Goal: Transaction & Acquisition: Purchase product/service

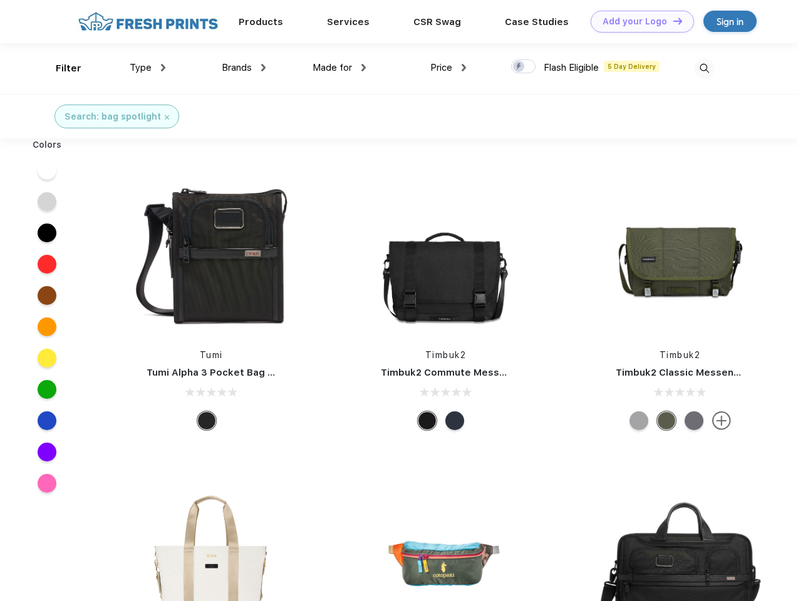
click at [638, 21] on link "Add your Logo Design Tool" at bounding box center [642, 22] width 103 height 22
click at [0, 0] on div "Design Tool" at bounding box center [0, 0] width 0 height 0
click at [672, 21] on link "Add your Logo Design Tool" at bounding box center [642, 22] width 103 height 22
click at [60, 68] on div "Filter" at bounding box center [69, 68] width 26 height 14
click at [148, 68] on span "Type" at bounding box center [141, 67] width 22 height 11
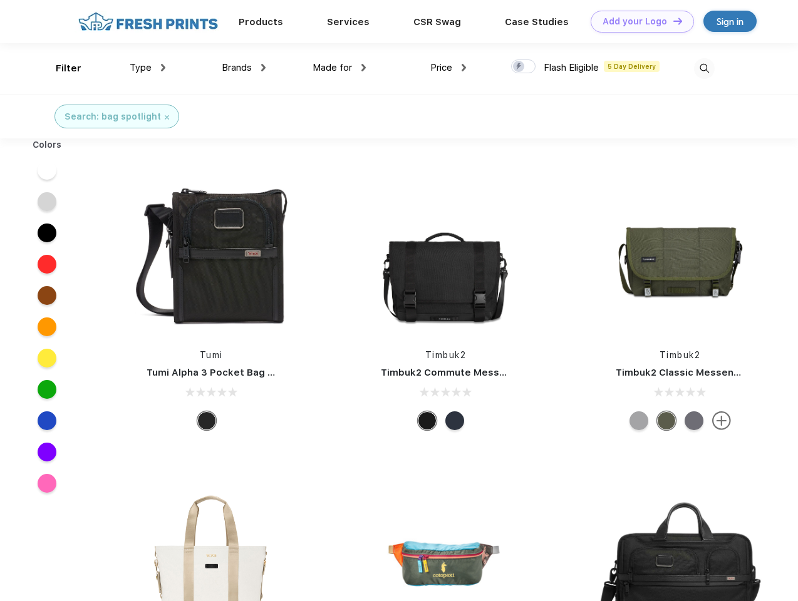
click at [244, 68] on span "Brands" at bounding box center [237, 67] width 30 height 11
click at [339, 68] on span "Made for" at bounding box center [332, 67] width 39 height 11
click at [448, 68] on span "Price" at bounding box center [441, 67] width 22 height 11
click at [524, 67] on div at bounding box center [523, 67] width 24 height 14
click at [519, 67] on input "checkbox" at bounding box center [515, 63] width 8 height 8
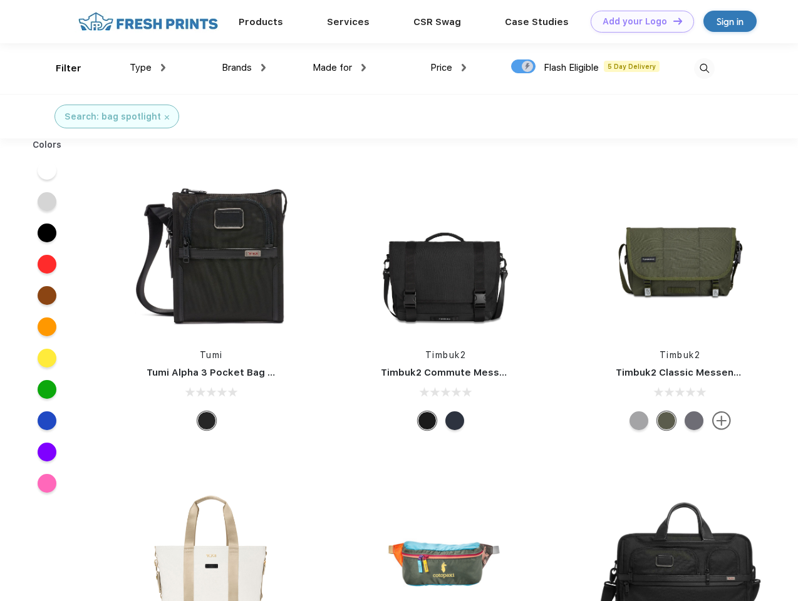
click at [704, 68] on img at bounding box center [704, 68] width 21 height 21
